Goal: Find specific page/section: Find specific page/section

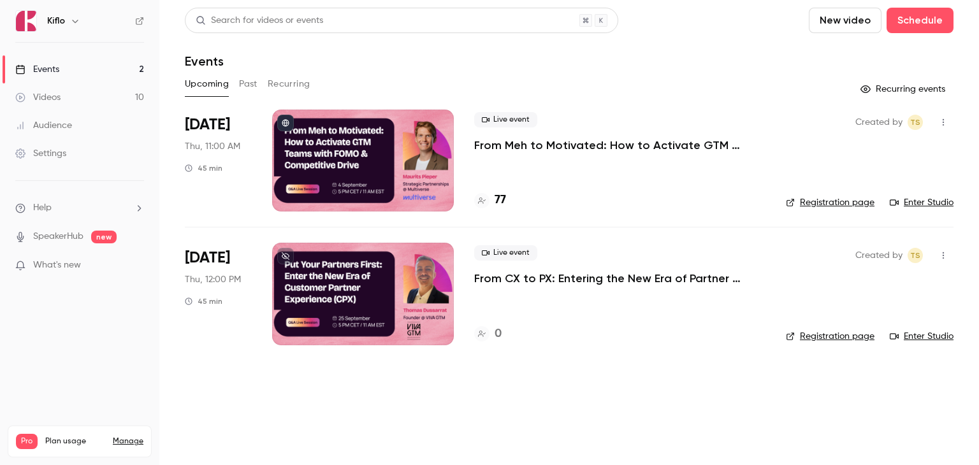
click at [351, 433] on main "Search for videos or events New video Schedule Events Upcoming Past Recurring R…" at bounding box center [568, 232] width 819 height 465
click at [241, 82] on button "Past" at bounding box center [248, 84] width 18 height 20
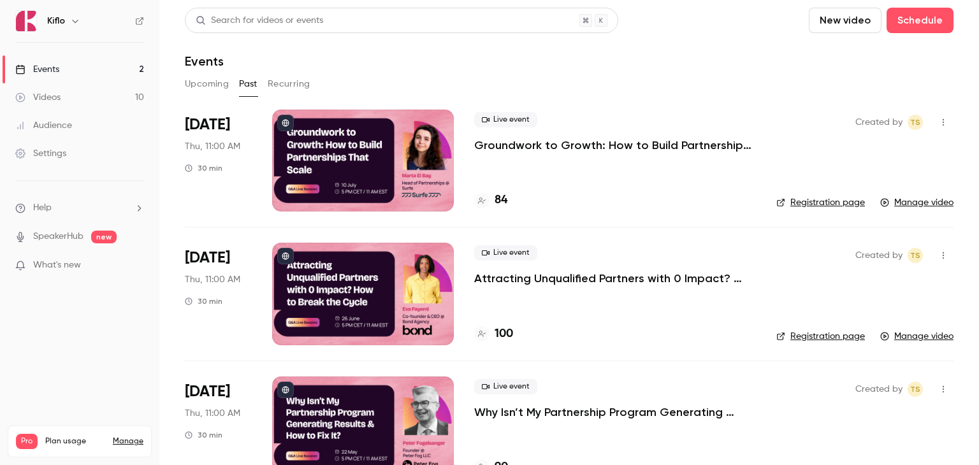
click at [214, 89] on button "Upcoming" at bounding box center [207, 84] width 44 height 20
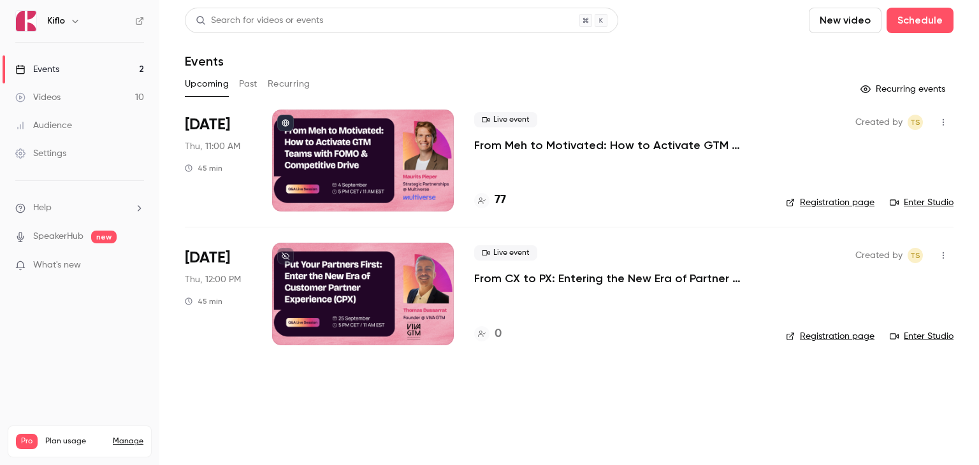
click at [386, 378] on main "Search for videos or events New video Schedule Events Upcoming Past Recurring R…" at bounding box center [568, 232] width 819 height 465
click at [918, 205] on link "Enter Studio" at bounding box center [921, 202] width 64 height 13
